Goal: Register for event/course

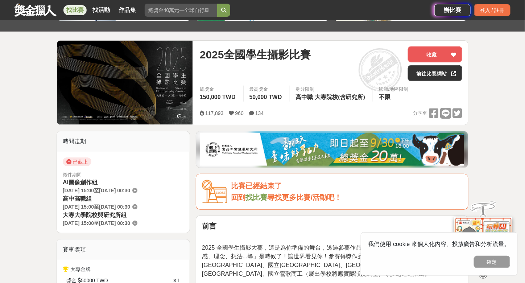
scroll to position [73, 0]
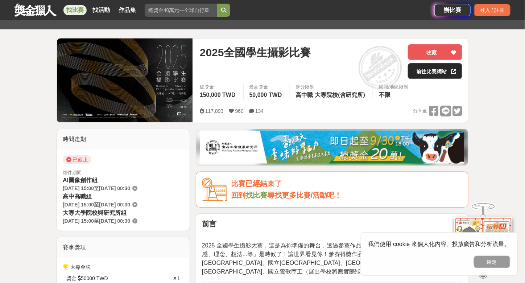
click at [441, 69] on link "前往比賽網站" at bounding box center [435, 71] width 54 height 16
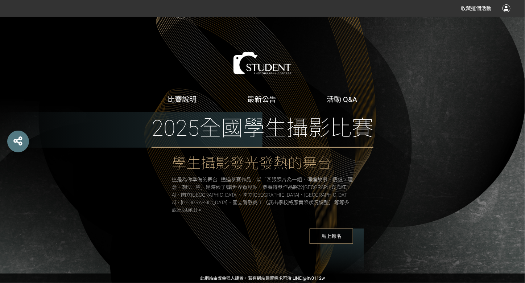
click at [337, 231] on span "馬上報名" at bounding box center [332, 236] width 44 height 15
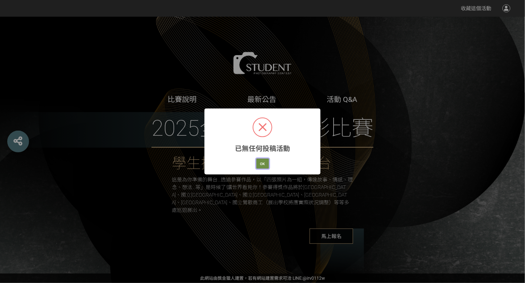
click at [261, 162] on button "OK" at bounding box center [262, 164] width 13 height 10
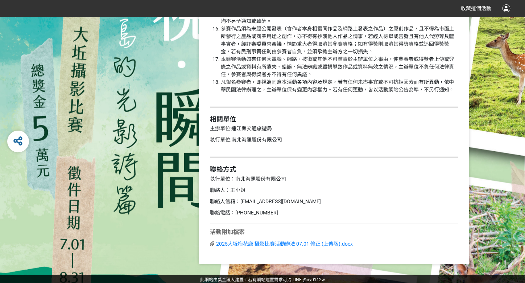
scroll to position [1054, 0]
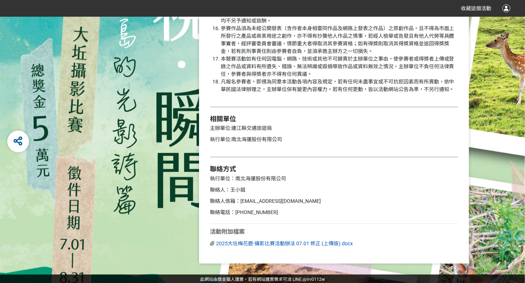
click at [328, 242] on span "2025大坵梅花鹿-攝影比賽活動辦法 07.01 修正 (上傳版).docx" at bounding box center [284, 243] width 137 height 6
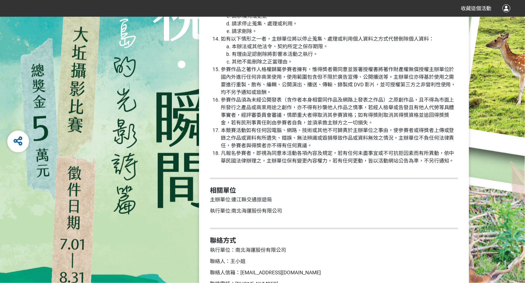
scroll to position [981, 0]
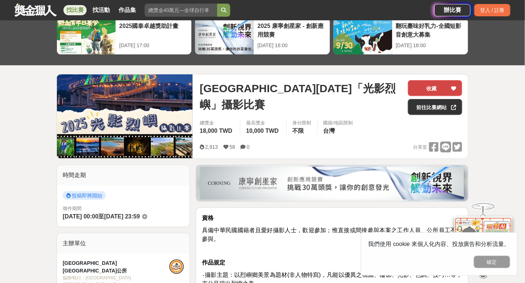
scroll to position [36, 0]
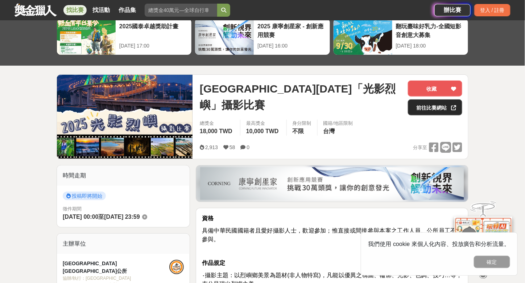
click at [446, 105] on link "前往比賽網站" at bounding box center [435, 107] width 54 height 16
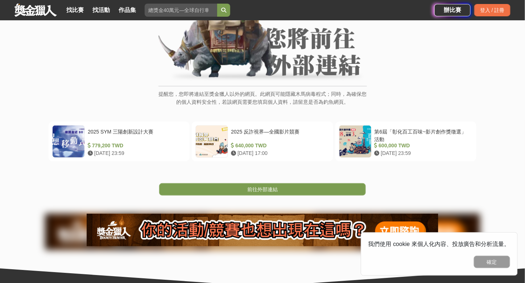
scroll to position [73, 0]
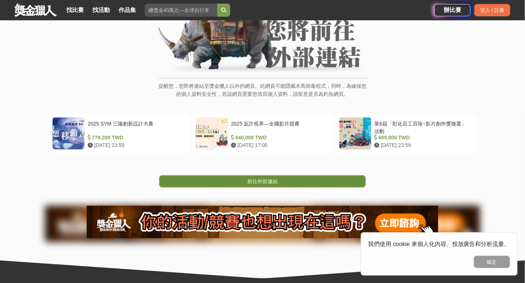
click at [256, 175] on link "前往外部連結" at bounding box center [262, 181] width 207 height 12
